Goal: Connect with others: Connect with others

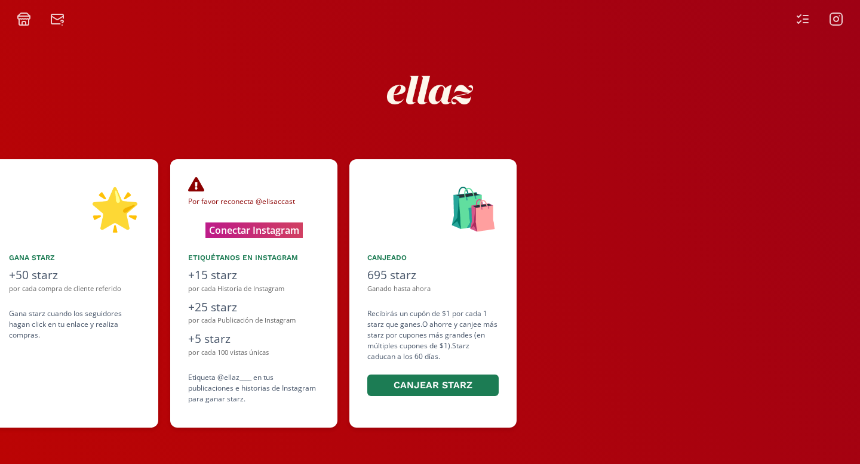
scroll to position [0, 716]
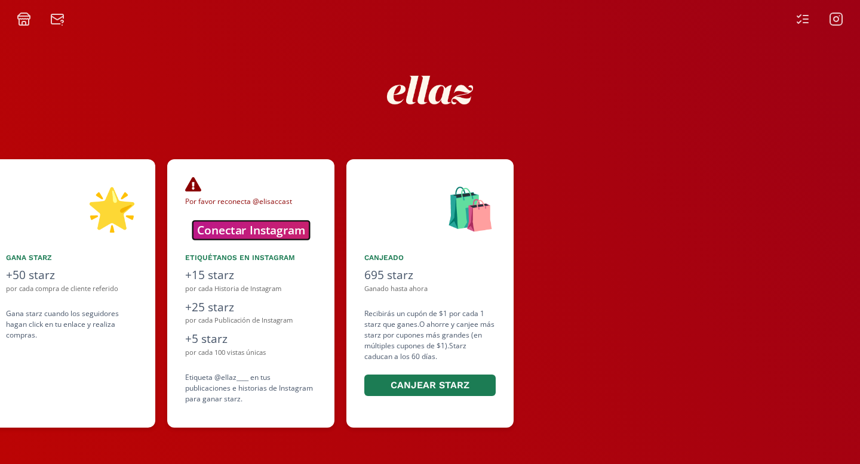
click at [251, 229] on button "Conectar Instagram" at bounding box center [250, 230] width 117 height 19
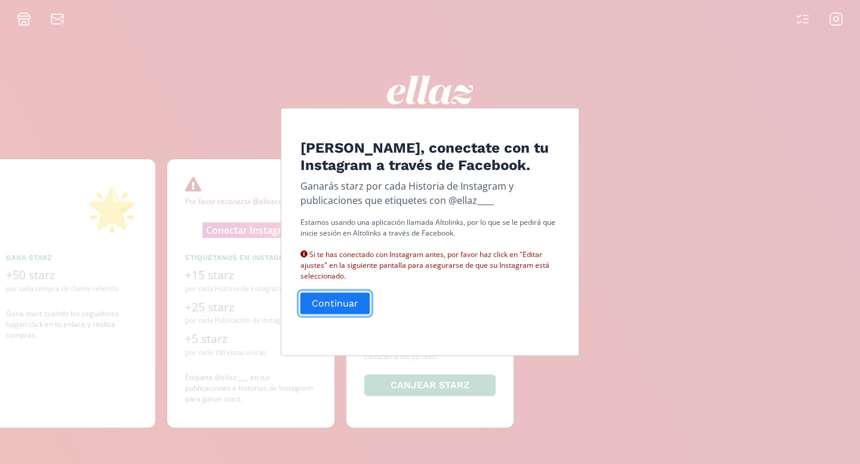
click at [352, 307] on button "Continuar" at bounding box center [335, 304] width 73 height 26
click at [339, 301] on button "Continuar" at bounding box center [335, 304] width 73 height 26
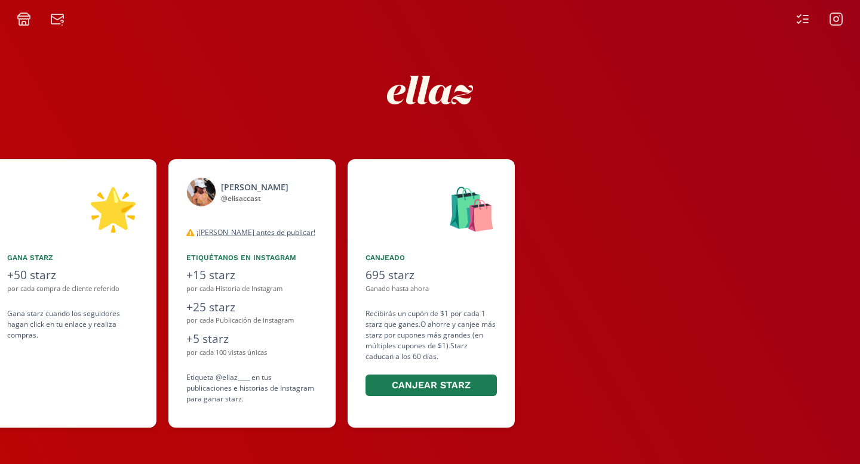
scroll to position [0, 716]
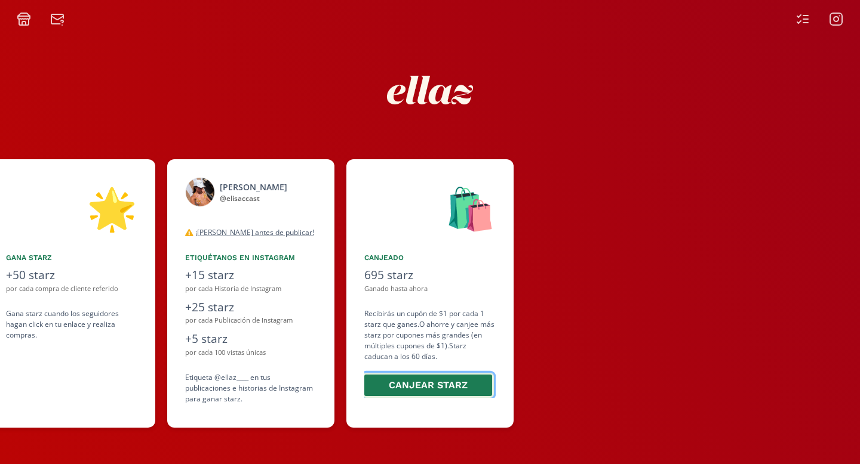
click at [456, 383] on button "Canjear starz" at bounding box center [427, 386] width 131 height 26
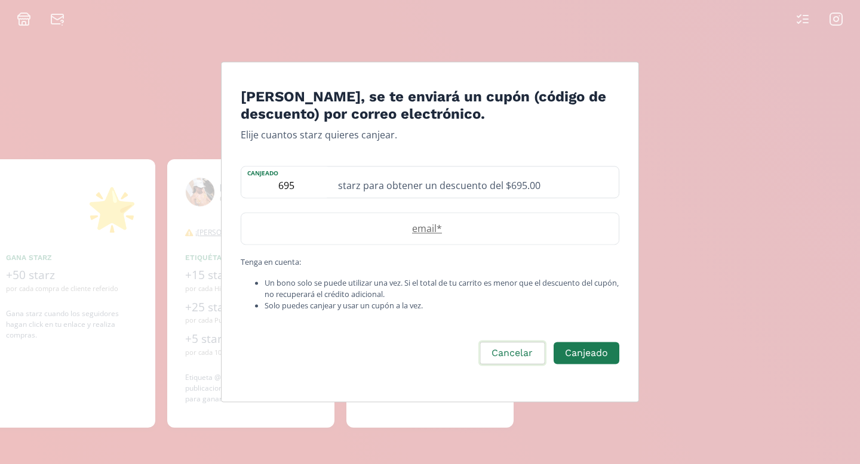
click at [502, 349] on button "Cancelar" at bounding box center [511, 354] width 67 height 26
